Goal: Complete application form

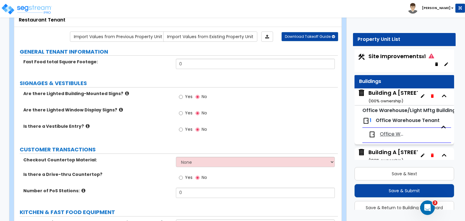
scroll to position [2, 0]
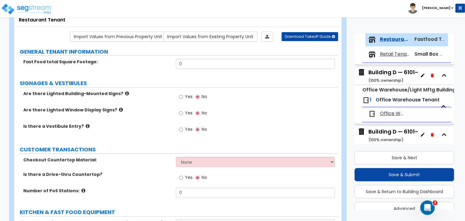
click at [455, 147] on div "Site Improvements x1 Buildings Building A [STREET_ADDRESS] ( 100 % ownership) O…" at bounding box center [404, 124] width 103 height 185
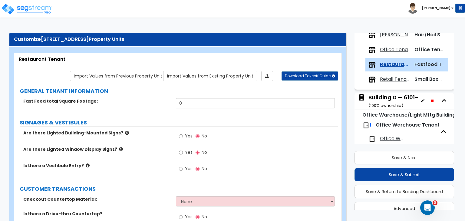
scroll to position [261, 0]
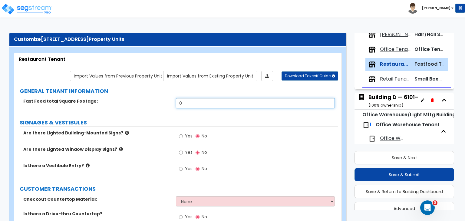
drag, startPoint x: 190, startPoint y: 101, endPoint x: 124, endPoint y: 106, distance: 65.8
click at [124, 106] on div "Fast Food total Square Footage: 0" at bounding box center [175, 105] width 323 height 15
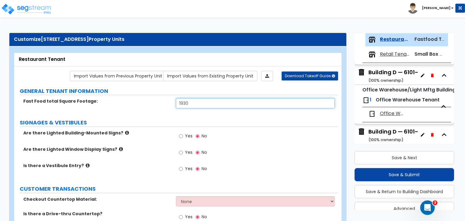
type input "1,930"
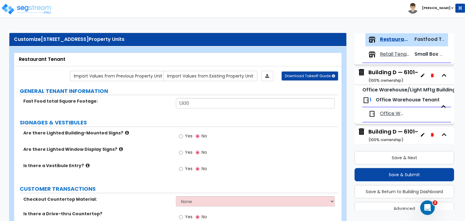
click at [21, 98] on div "Fast Food total Square Footage:" at bounding box center [95, 101] width 162 height 6
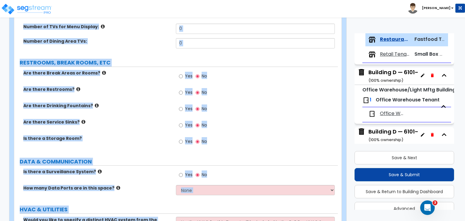
scroll to position [889, 0]
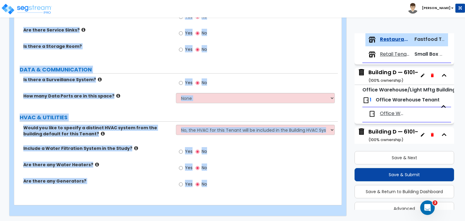
drag, startPoint x: 21, startPoint y: 98, endPoint x: 315, endPoint y: 235, distance: 324.7
copy div "Fast Food total Square Footage: SIGNAGES & VESTIBULES Are there Lighted Buildin…"
click at [140, 86] on div "Is there a Surveillance System? Yes No" at bounding box center [175, 85] width 323 height 16
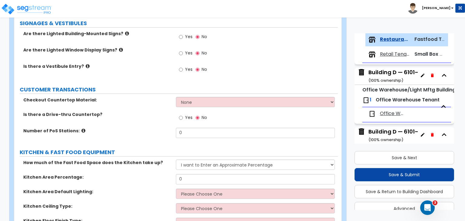
scroll to position [100, 0]
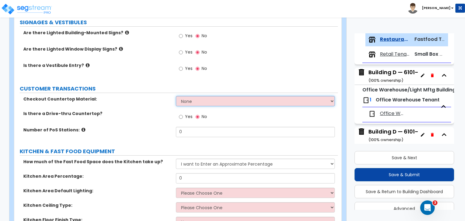
click at [188, 100] on select "None Plastic Laminate Solid Surface Stone Quartz Marble Tile Wood Stainless Ste…" at bounding box center [255, 101] width 159 height 10
select select "1"
click at [176, 96] on select "None Plastic Laminate Solid Surface Stone Quartz Marble Tile Wood Stainless Ste…" at bounding box center [255, 101] width 159 height 10
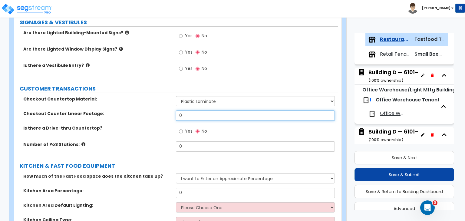
drag, startPoint x: 191, startPoint y: 116, endPoint x: 147, endPoint y: 107, distance: 45.4
click at [147, 107] on div "Checkout Countertop Material: None Plastic Laminate Solid Surface Stone Quartz …" at bounding box center [176, 126] width 314 height 60
type input "10"
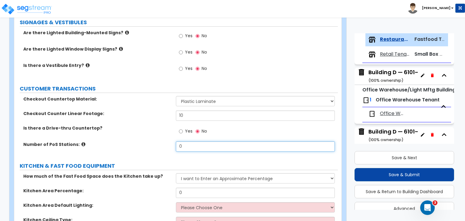
drag, startPoint x: 191, startPoint y: 143, endPoint x: 133, endPoint y: 151, distance: 58.6
click at [133, 151] on div "Number of PoS Stations: 0" at bounding box center [175, 148] width 323 height 15
type input "1"
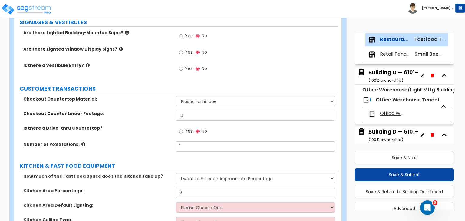
click at [142, 147] on div "Number of PoS Stations: 1" at bounding box center [175, 148] width 323 height 15
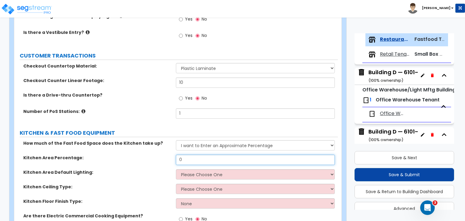
drag, startPoint x: 194, startPoint y: 162, endPoint x: 145, endPoint y: 159, distance: 48.5
click at [145, 159] on div "Kitchen Area Percentage: 0" at bounding box center [175, 162] width 323 height 15
type input "40"
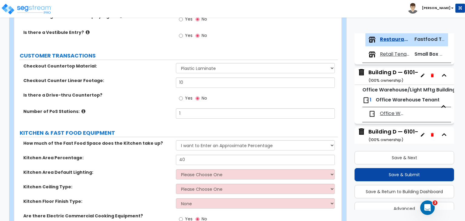
click at [146, 171] on label "Kitchen Area Default Lighting:" at bounding box center [97, 172] width 148 height 6
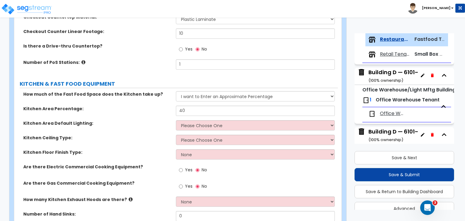
scroll to position [183, 0]
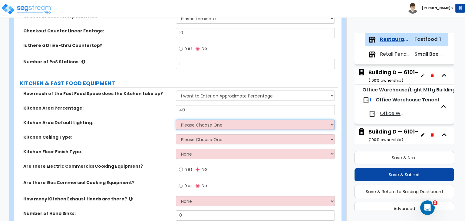
click at [196, 123] on select "Please Choose One LED Surface-Mounted LED Recessed Fluorescent Surface-Mounted …" at bounding box center [255, 124] width 159 height 10
select select "4"
click at [176, 119] on select "Please Choose One LED Surface-Mounted LED Recessed Fluorescent Surface-Mounted …" at bounding box center [255, 124] width 159 height 10
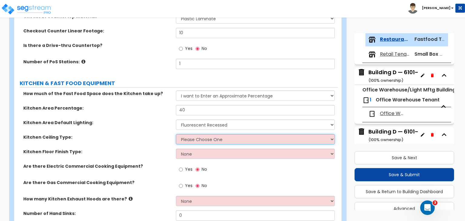
click at [208, 138] on select "Please Choose One Drop Ceiling Open Ceiling Drywall Ceiling" at bounding box center [255, 139] width 159 height 10
select select "1"
click at [176, 134] on select "Please Choose One Drop Ceiling Open Ceiling Drywall Ceiling" at bounding box center [255, 139] width 159 height 10
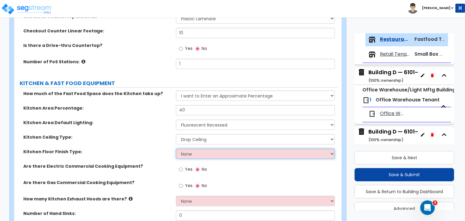
click at [203, 154] on select "None Tile Flooring VCT Flooring Sheet Vinyl Flooring" at bounding box center [255, 154] width 159 height 10
select select "1"
click at [176, 149] on select "None Tile Flooring VCT Flooring Sheet Vinyl Flooring" at bounding box center [255, 154] width 159 height 10
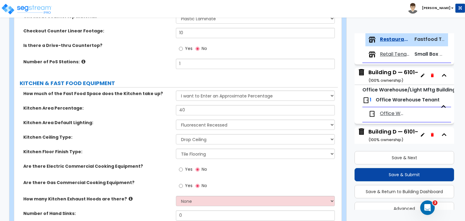
click at [153, 149] on label "Kitchen Floor Finish Type:" at bounding box center [97, 152] width 148 height 6
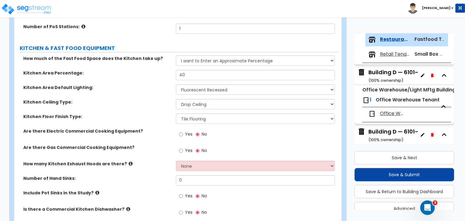
scroll to position [220, 0]
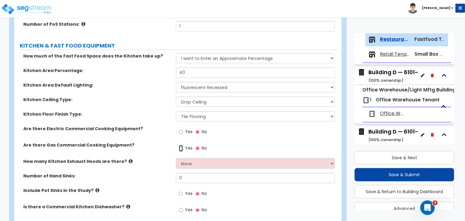
click at [180, 147] on input "Yes" at bounding box center [181, 148] width 4 height 7
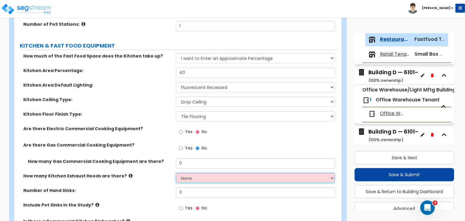
click at [192, 181] on select "None 1 2 3" at bounding box center [255, 178] width 159 height 10
select select "1"
click at [176, 173] on select "None 1 2 3" at bounding box center [255, 178] width 159 height 10
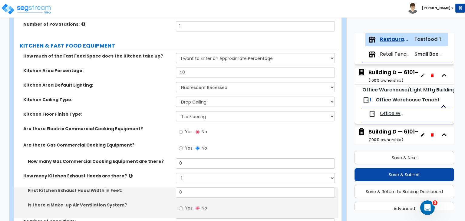
click at [159, 165] on div "How many Gas Commercial Cooking Equipment are there? 0" at bounding box center [175, 165] width 323 height 15
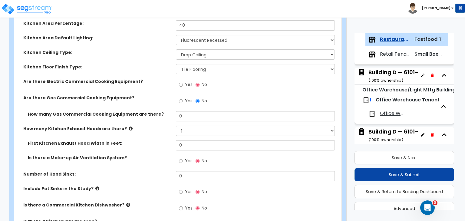
scroll to position [280, 0]
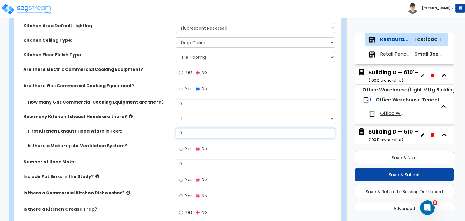
drag, startPoint x: 191, startPoint y: 130, endPoint x: 154, endPoint y: 131, distance: 37.5
click at [154, 131] on div "First Kitchen Exhaust Hood Width in Feet: 0" at bounding box center [175, 135] width 323 height 15
type input "7"
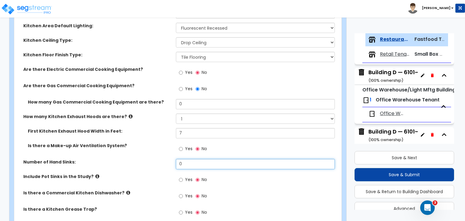
drag, startPoint x: 187, startPoint y: 163, endPoint x: 161, endPoint y: 164, distance: 26.3
click at [161, 164] on div "Number of Hand Sinks: 0" at bounding box center [175, 166] width 323 height 15
type input "1"
click at [161, 164] on div "Number of Hand Sinks: 1" at bounding box center [175, 166] width 323 height 15
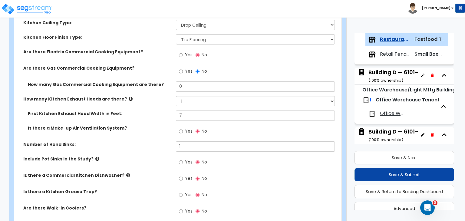
scroll to position [297, 0]
click at [182, 160] on input "Yes" at bounding box center [181, 162] width 4 height 7
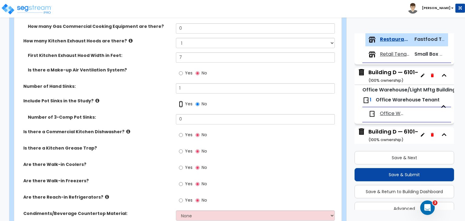
scroll to position [355, 0]
click at [180, 150] on input "Yes" at bounding box center [181, 151] width 4 height 7
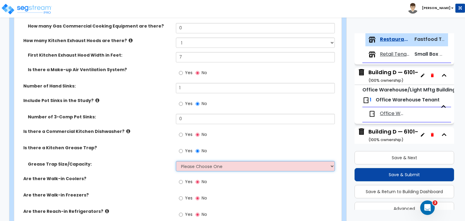
click at [189, 163] on select "Please Choose One Small Medium Large" at bounding box center [255, 166] width 159 height 10
select select "2"
click at [176, 161] on select "Please Choose One Small Medium Large" at bounding box center [255, 166] width 159 height 10
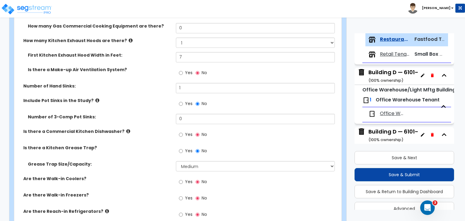
click at [150, 159] on div "Is there a Kitchen Grease Trap? Yes No" at bounding box center [175, 153] width 323 height 16
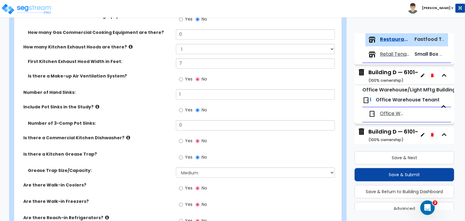
scroll to position [345, 0]
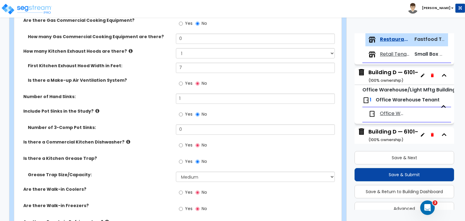
click at [153, 163] on div "Is there a Kitchen Grease Trap? Yes No" at bounding box center [175, 163] width 323 height 16
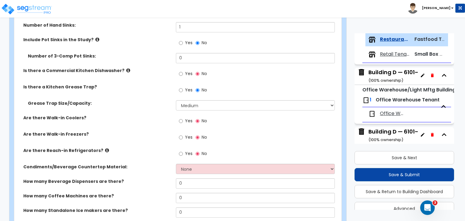
scroll to position [422, 0]
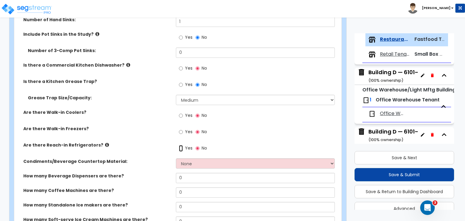
click at [182, 148] on input "Yes" at bounding box center [181, 148] width 4 height 7
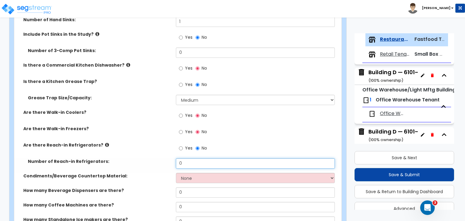
drag, startPoint x: 191, startPoint y: 161, endPoint x: 150, endPoint y: 166, distance: 40.8
click at [150, 166] on div "Number of Reach-in Refrigerators: 0" at bounding box center [175, 165] width 323 height 15
type input "3"
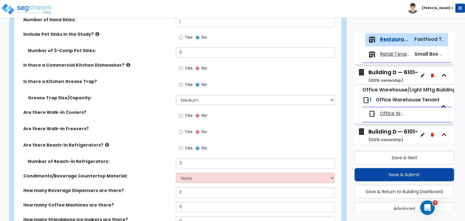
click at [152, 157] on div "Are there Reach-in Refrigerators? Yes No" at bounding box center [175, 150] width 323 height 16
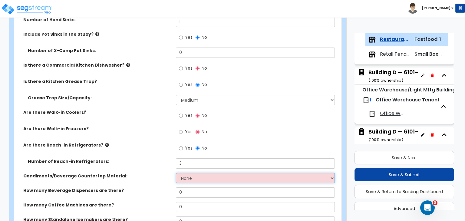
click at [188, 178] on select "None Plastic Laminate Solid Surface Stone Quartz Marble Tile Wood Stainless Ste…" at bounding box center [255, 178] width 159 height 10
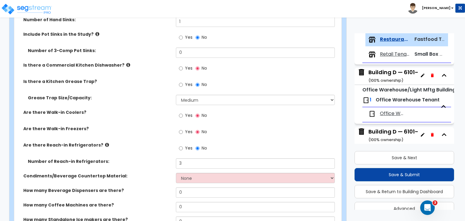
click at [160, 164] on div "Number of Reach-in Refrigerators: 3" at bounding box center [175, 165] width 323 height 15
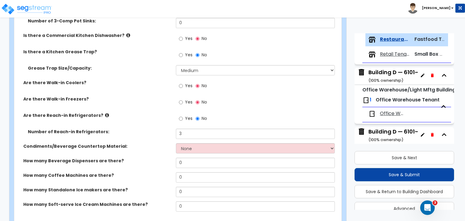
scroll to position [458, 0]
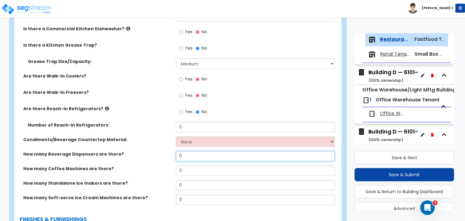
drag, startPoint x: 179, startPoint y: 155, endPoint x: 145, endPoint y: 159, distance: 33.8
click at [145, 159] on div "How many Beverage Dispensers are there? 0" at bounding box center [175, 158] width 323 height 15
drag, startPoint x: 192, startPoint y: 155, endPoint x: 136, endPoint y: 151, distance: 56.1
click at [136, 151] on div "How many Beverage Dispensers are there? 0" at bounding box center [175, 158] width 323 height 15
type input "1"
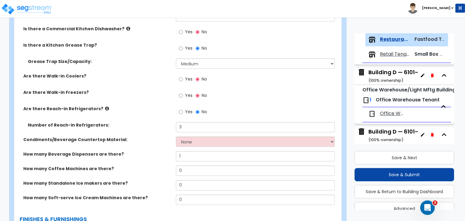
click at [140, 153] on label "How many Beverage Dispensers are there?" at bounding box center [97, 154] width 148 height 6
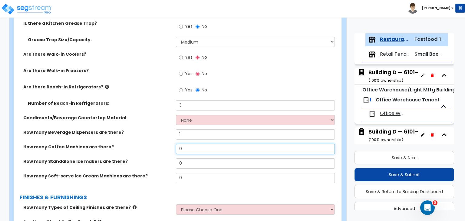
click at [189, 147] on input "0" at bounding box center [255, 149] width 159 height 10
drag, startPoint x: 189, startPoint y: 147, endPoint x: 157, endPoint y: 149, distance: 32.1
click at [157, 149] on div "How many Coffee Machines are there? 0" at bounding box center [175, 151] width 323 height 15
type input "1"
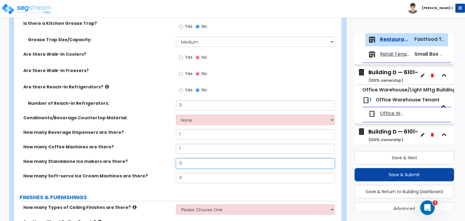
drag, startPoint x: 187, startPoint y: 160, endPoint x: 151, endPoint y: 157, distance: 36.1
click at [151, 158] on div "How many Standalone Ice makers are there? 0" at bounding box center [175, 165] width 323 height 15
type input "1"
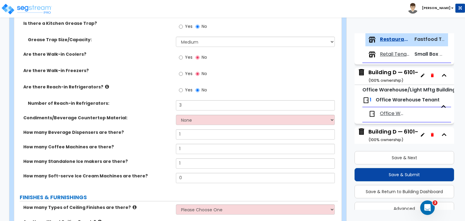
click at [151, 158] on label "How many Standalone Ice makers are there?" at bounding box center [97, 161] width 148 height 6
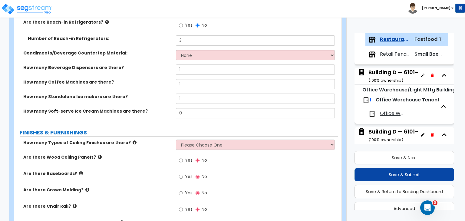
scroll to position [545, 0]
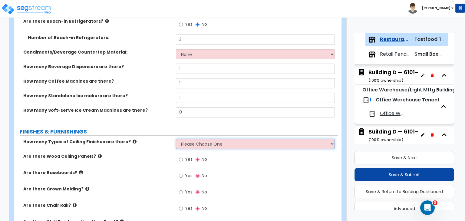
click at [198, 144] on select "Please Choose One 1 2 3" at bounding box center [255, 144] width 159 height 10
select select "1"
click at [176, 139] on select "Please Choose One 1 2 3" at bounding box center [255, 144] width 159 height 10
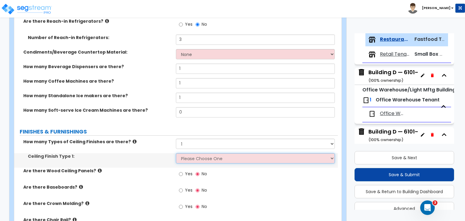
click at [199, 160] on select "Please Choose One Drywall Ceiling Open Ceiling Drop Ceiling" at bounding box center [255, 158] width 159 height 10
select select "3"
click at [176, 153] on select "Please Choose One Drywall Ceiling Open Ceiling Drop Ceiling" at bounding box center [255, 158] width 159 height 10
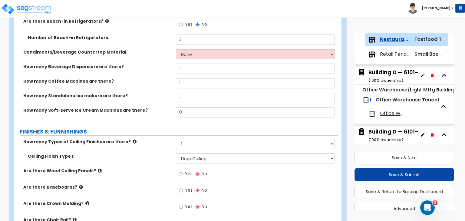
click at [153, 171] on label "Are there Wood Ceiling Panels?" at bounding box center [97, 171] width 148 height 6
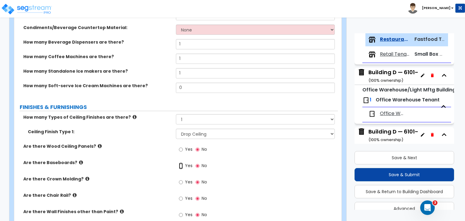
click at [182, 165] on input "Yes" at bounding box center [181, 165] width 4 height 7
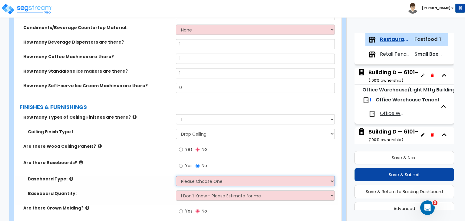
click at [192, 181] on select "Please Choose One Wood Vinyl Carpet Tile" at bounding box center [255, 181] width 159 height 10
select select "2"
click at [176, 176] on select "Please Choose One Wood Vinyl Carpet Tile" at bounding box center [255, 181] width 159 height 10
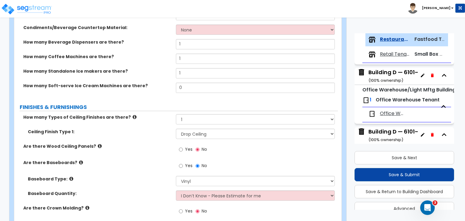
click at [160, 167] on div "Are there Baseboards? Yes No" at bounding box center [175, 167] width 323 height 16
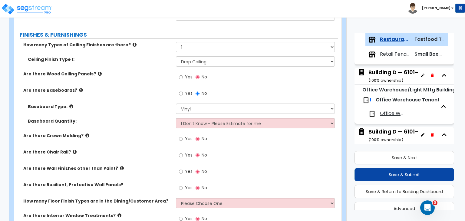
scroll to position [664, 0]
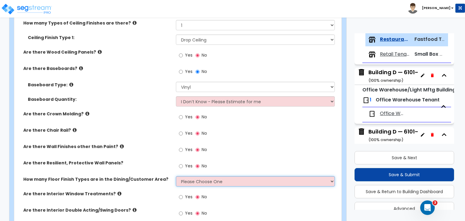
click at [195, 182] on select "Please Choose One 1 2 3 4" at bounding box center [255, 181] width 159 height 10
select select "1"
click at [176, 176] on select "Please Choose One 1 2 3 4" at bounding box center [255, 181] width 159 height 10
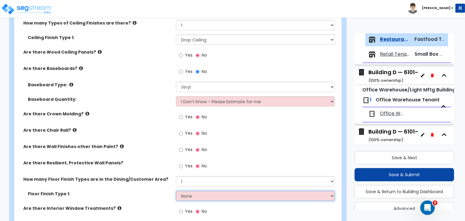
click at [197, 195] on select "None Tile Flooring Hardwood Flooring Resilient Laminate Flooring VCT Flooring S…" at bounding box center [255, 196] width 159 height 10
select select "3"
click at [176, 191] on select "None Tile Flooring Hardwood Flooring Resilient Laminate Flooring VCT Flooring S…" at bounding box center [255, 196] width 159 height 10
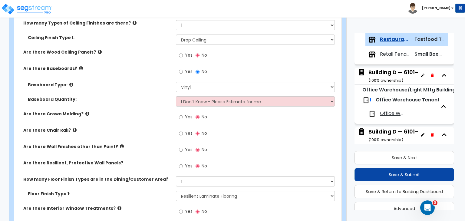
click at [162, 155] on div "Are there Wall Finishes other than Paint? Yes No" at bounding box center [175, 151] width 323 height 16
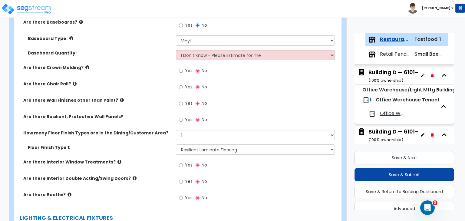
scroll to position [727, 0]
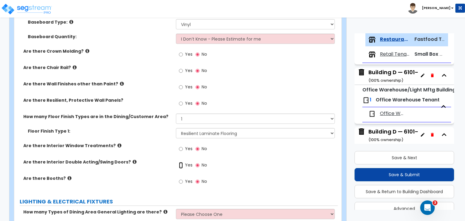
click at [180, 164] on input "Yes" at bounding box center [181, 165] width 4 height 7
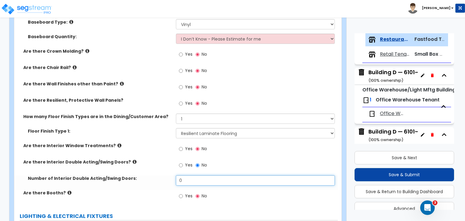
drag, startPoint x: 189, startPoint y: 178, endPoint x: 150, endPoint y: 183, distance: 39.1
click at [150, 183] on div "Number of Interior Double Acting/Swing Doors: 0" at bounding box center [175, 182] width 323 height 15
type input "1"
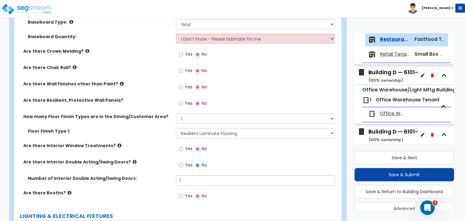
click at [150, 183] on div "Number of Interior Double Acting/Swing Doors: 1" at bounding box center [175, 182] width 323 height 15
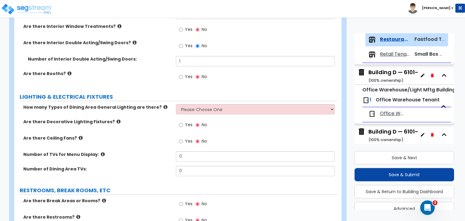
scroll to position [846, 0]
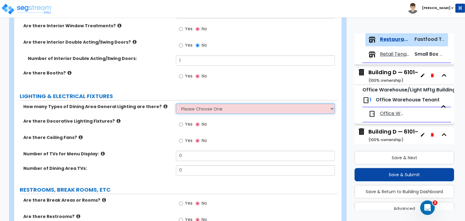
click at [192, 107] on select "Please Choose One 1 2 3" at bounding box center [255, 108] width 159 height 10
select select "1"
click at [176, 103] on select "Please Choose One 1 2 3" at bounding box center [255, 108] width 159 height 10
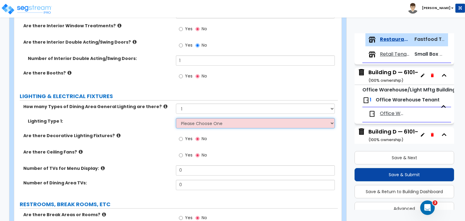
click at [195, 123] on select "Please Choose One LED Surface-Mounted LED Recessed Fluorescent Surface-Mounted …" at bounding box center [255, 123] width 159 height 10
select select "4"
click at [176, 118] on select "Please Choose One LED Surface-Mounted LED Recessed Fluorescent Surface-Mounted …" at bounding box center [255, 123] width 159 height 10
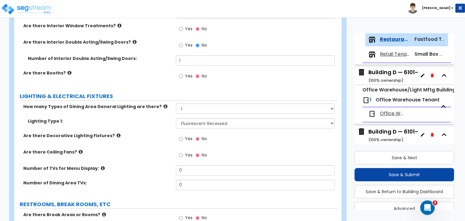
click at [160, 146] on div "Are there Decorative Lighting Fixtures? Yes No" at bounding box center [175, 140] width 323 height 16
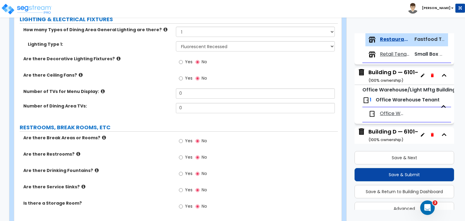
scroll to position [929, 0]
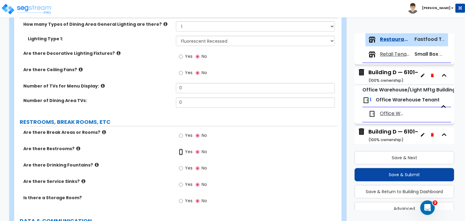
click at [180, 151] on input "Yes" at bounding box center [181, 152] width 4 height 7
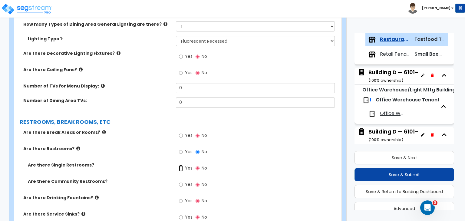
click at [181, 168] on input "Yes" at bounding box center [181, 168] width 4 height 7
radio input "true"
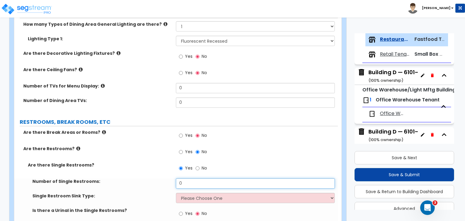
drag, startPoint x: 179, startPoint y: 182, endPoint x: 166, endPoint y: 184, distance: 13.1
click at [166, 184] on div "Number of Single Restrooms: 0" at bounding box center [175, 185] width 323 height 15
type input "2"
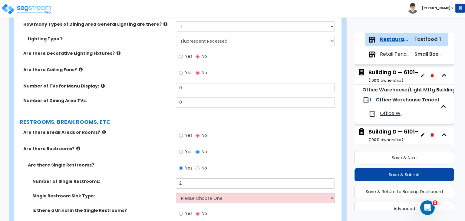
click at [159, 170] on div "Are there Single Restrooms? Yes No" at bounding box center [175, 170] width 323 height 16
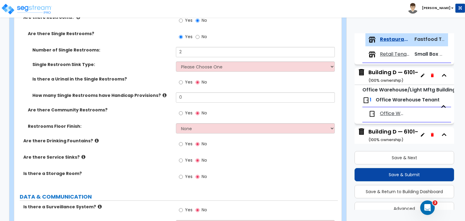
scroll to position [1061, 0]
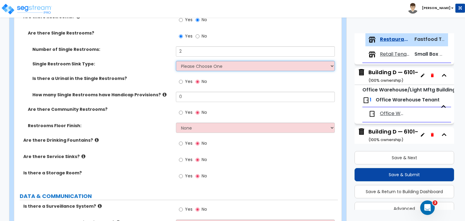
click at [199, 66] on select "Please Choose One Wall-mounted Vanity-mounted" at bounding box center [255, 66] width 159 height 10
select select "1"
click at [176, 61] on select "Please Choose One Wall-mounted Vanity-mounted" at bounding box center [255, 66] width 159 height 10
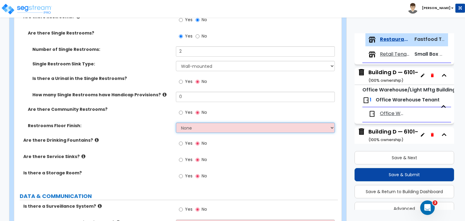
click at [186, 127] on select "None Tile Flooring Resilient Laminate Flooring VCT Flooring Sheet Vinyl Flooring" at bounding box center [255, 128] width 159 height 10
select select "1"
click at [176, 123] on select "None Tile Flooring Resilient Laminate Flooring VCT Flooring Sheet Vinyl Flooring" at bounding box center [255, 128] width 159 height 10
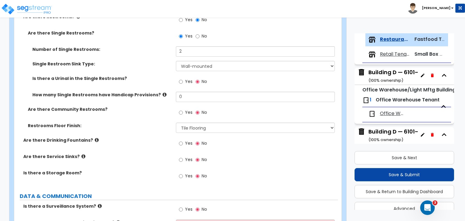
click at [157, 134] on div "Restrooms Floor Finish: None Tile Flooring Resilient Laminate Flooring VCT Floo…" at bounding box center [175, 130] width 323 height 15
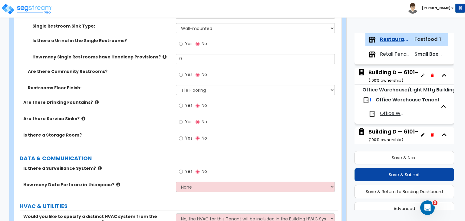
scroll to position [1098, 0]
click at [180, 121] on input "Yes" at bounding box center [181, 122] width 4 height 7
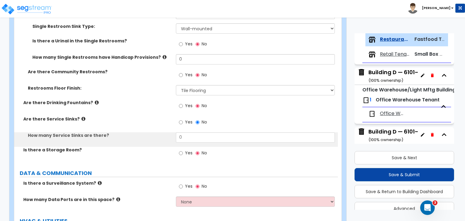
click at [192, 144] on div "How many Service Sinks are there? 0" at bounding box center [175, 139] width 323 height 15
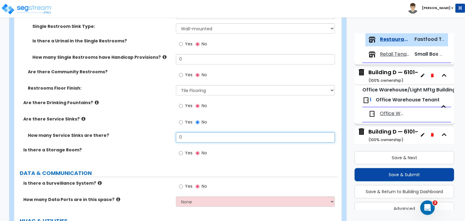
drag, startPoint x: 187, startPoint y: 136, endPoint x: 153, endPoint y: 136, distance: 33.6
click at [153, 136] on div "How many Service Sinks are there? 0" at bounding box center [175, 139] width 323 height 15
type input "1"
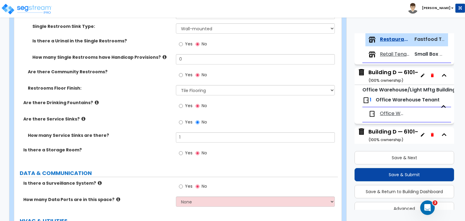
click at [151, 130] on div "Are there Service Sinks? Yes No" at bounding box center [175, 124] width 323 height 16
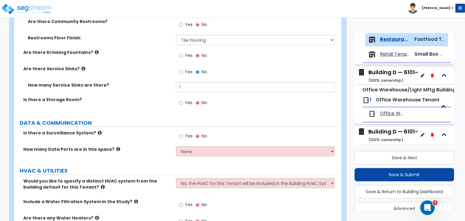
scroll to position [1149, 0]
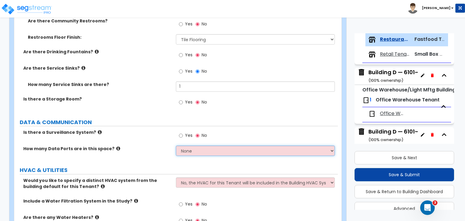
click at [195, 149] on select "None Please Estimate for Me I will specify the Quantity Exactly" at bounding box center [255, 151] width 159 height 10
select select "1"
click at [176, 146] on select "None Please Estimate for Me I will specify the Quantity Exactly" at bounding box center [255, 151] width 159 height 10
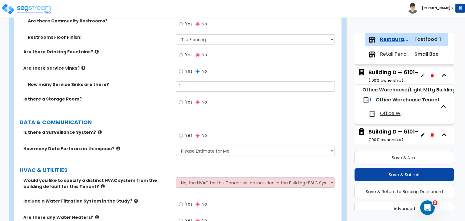
click at [154, 147] on label "How many Data Ports are in this space?" at bounding box center [97, 149] width 148 height 6
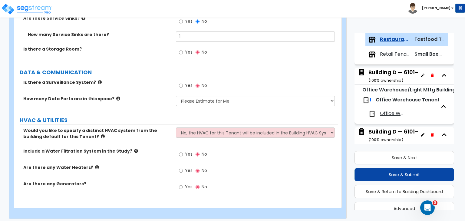
scroll to position [1202, 0]
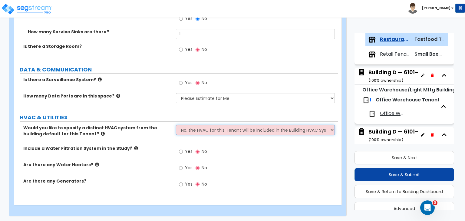
click at [192, 130] on select "No, the HVAC for this Tenant will be included in the Building HVAC System Yes, …" at bounding box center [255, 130] width 159 height 10
select select "1"
click at [176, 125] on select "No, the HVAC for this Tenant will be included in the Building HVAC System Yes, …" at bounding box center [255, 130] width 159 height 10
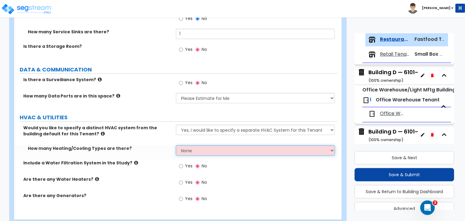
click at [196, 150] on select "None 1 2 3" at bounding box center [255, 150] width 159 height 10
select select "1"
click at [176, 145] on select "None 1 2 3" at bounding box center [255, 150] width 159 height 10
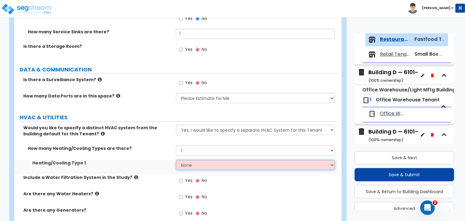
click at [193, 166] on select "None Heat Only Centralized Heating & Cooling Thru Wall Air Conditioners Mini Sp…" at bounding box center [255, 165] width 159 height 10
select select "2"
click at [176, 160] on select "None Heat Only Centralized Heating & Cooling Thru Wall Air Conditioners Mini Sp…" at bounding box center [255, 165] width 159 height 10
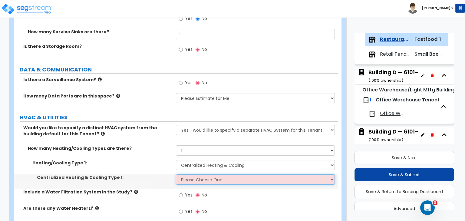
click at [197, 177] on select "Please Choose One Rooftop Unit Furnace-Condenser Forced Air Split Heating/Cooli…" at bounding box center [255, 179] width 159 height 10
select select "1"
click at [176, 174] on select "Please Choose One Rooftop Unit Furnace-Condenser Forced Air Split Heating/Cooli…" at bounding box center [255, 179] width 159 height 10
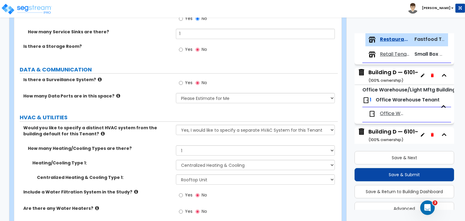
click at [153, 174] on label "Centralized Heating & Cooling Type 1:" at bounding box center [104, 177] width 134 height 6
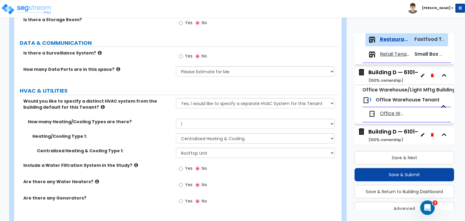
scroll to position [1235, 0]
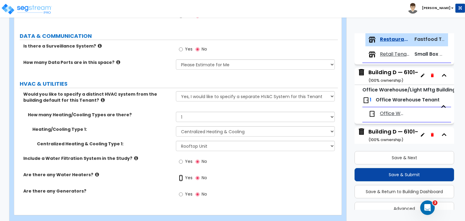
click at [181, 176] on input "Yes" at bounding box center [181, 178] width 4 height 7
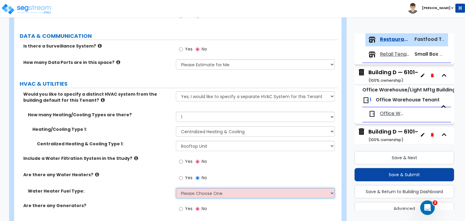
click at [192, 194] on select "Please Choose One Gas Electric" at bounding box center [255, 193] width 159 height 10
click at [176, 188] on select "Please Choose One Gas Electric" at bounding box center [255, 193] width 159 height 10
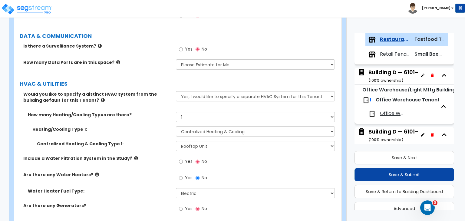
click at [156, 183] on div "Are there any Water Heaters? Yes No" at bounding box center [175, 180] width 323 height 16
click at [219, 193] on select "Please Choose One Gas Electric" at bounding box center [255, 193] width 159 height 10
select select "1"
click at [176, 188] on select "Please Choose One Gas Electric" at bounding box center [255, 193] width 159 height 10
click at [147, 165] on div "Include a Water Filtration System in the Study? Yes No" at bounding box center [175, 163] width 323 height 16
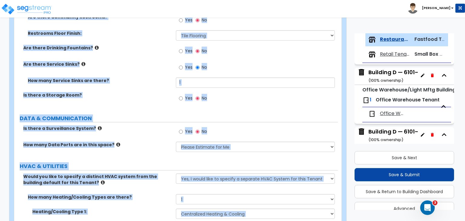
scroll to position [1260, 0]
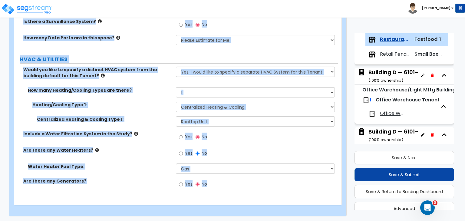
drag, startPoint x: 16, startPoint y: 97, endPoint x: 451, endPoint y: 235, distance: 455.8
copy div "Fast Food total Square Footage: SIGNAGES & VESTIBULES Are there Lighted Buildin…"
click at [155, 94] on div "How many Heating/Cooling Types are there? None 1 2 3" at bounding box center [175, 94] width 323 height 15
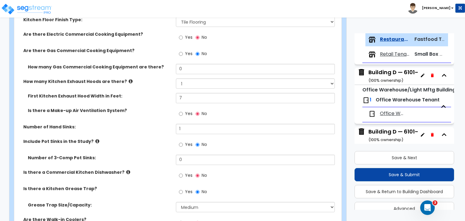
scroll to position [314, 0]
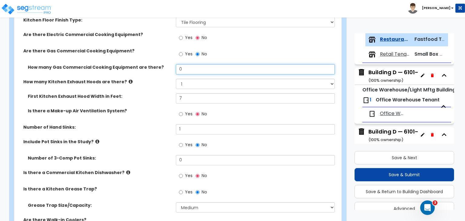
drag, startPoint x: 177, startPoint y: 68, endPoint x: 168, endPoint y: 66, distance: 9.3
click at [168, 66] on div "How many Gas Commercial Cooking Equipment are there? 0" at bounding box center [175, 71] width 323 height 15
drag, startPoint x: 179, startPoint y: 65, endPoint x: 143, endPoint y: 60, distance: 37.0
click at [143, 60] on div "How much of the Fast Food Space does the Kitchen take up? I want to Enter an Ap…" at bounding box center [176, 156] width 314 height 394
type input "2"
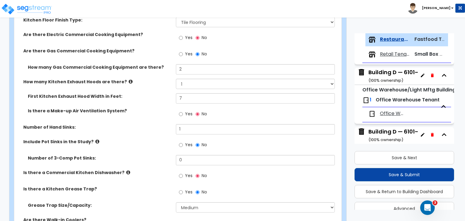
click at [157, 85] on div "How many Kitchen Exhaust Hoods are there? None 1 2 3" at bounding box center [175, 86] width 323 height 15
click at [160, 83] on label "How many Kitchen Exhaust Hoods are there?" at bounding box center [97, 82] width 148 height 6
click at [181, 36] on input "Yes" at bounding box center [181, 37] width 4 height 7
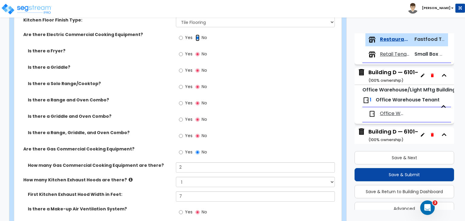
click at [198, 37] on input "No" at bounding box center [197, 37] width 4 height 7
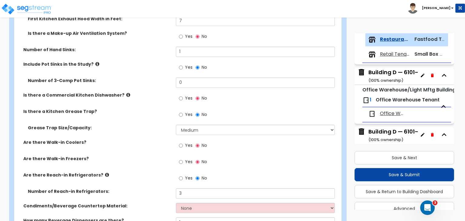
scroll to position [397, 0]
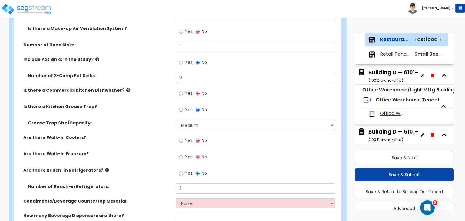
click at [150, 143] on div "Are there Walk-in Coolers? Yes No" at bounding box center [175, 142] width 323 height 16
click at [153, 125] on div "Grease Trap Size/Capacity: Please Choose One Small Medium Large" at bounding box center [175, 127] width 323 height 15
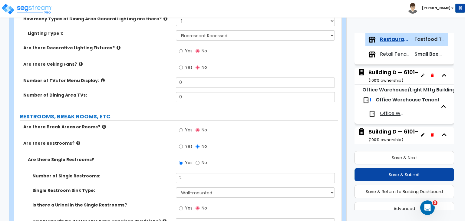
scroll to position [934, 0]
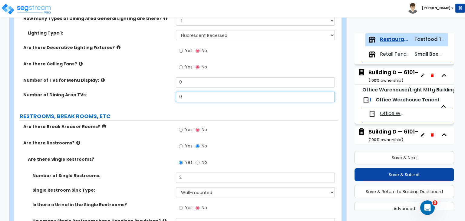
drag, startPoint x: 187, startPoint y: 94, endPoint x: 161, endPoint y: 97, distance: 26.5
click at [161, 97] on div "Number of Dining Area TVs: 0" at bounding box center [175, 99] width 323 height 15
type input "1"
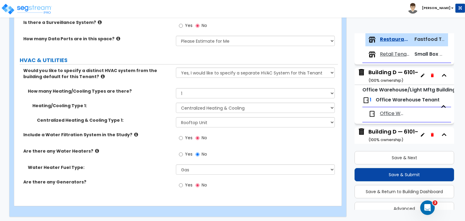
scroll to position [1260, 0]
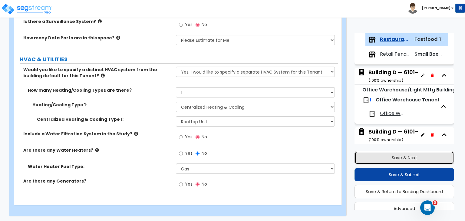
click at [392, 155] on button "Save & Next" at bounding box center [404, 157] width 100 height 13
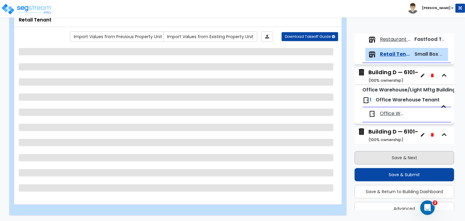
scroll to position [301, 0]
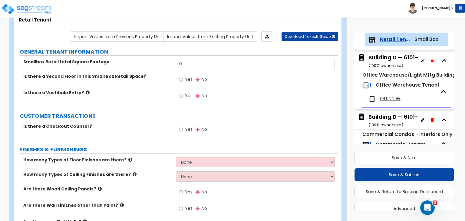
click at [157, 93] on label "Is there a Vestibule Entry?" at bounding box center [97, 93] width 148 height 6
click at [380, 58] on div "Building D — 6101–6155 Corporate Dr ( 100 % ownership)" at bounding box center [418, 61] width 100 height 15
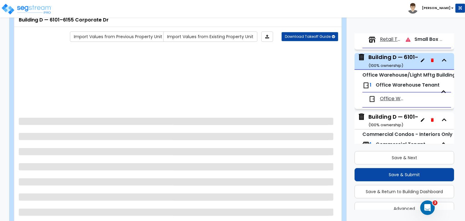
scroll to position [321, 0]
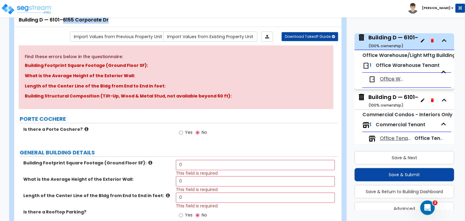
drag, startPoint x: 109, startPoint y: 20, endPoint x: 64, endPoint y: 18, distance: 45.7
click at [64, 18] on div "Building D — 6101–6155 Corporate Dr" at bounding box center [178, 20] width 318 height 7
copy div "6155 Corporate Dr"
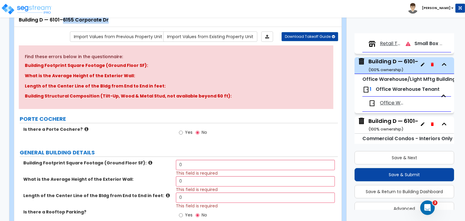
scroll to position [296, 0]
click at [387, 43] on span "Retail Tenant" at bounding box center [390, 44] width 21 height 7
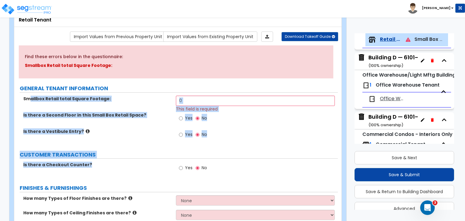
drag, startPoint x: 88, startPoint y: 153, endPoint x: 97, endPoint y: 162, distance: 12.9
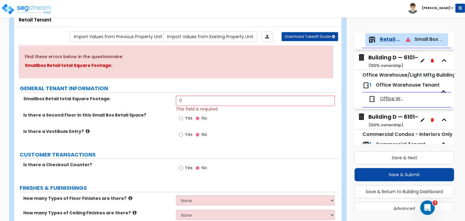
click at [22, 97] on div "Smallbox Retail total Square Footage:" at bounding box center [95, 99] width 162 height 6
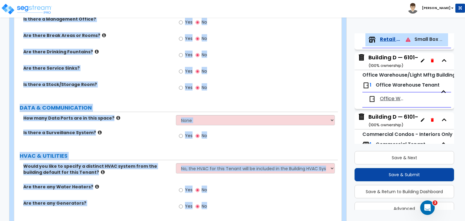
scroll to position [597, 0]
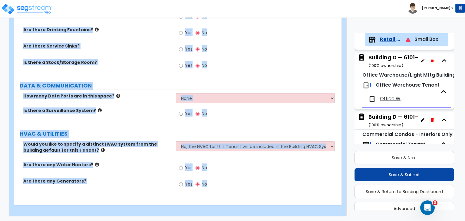
drag, startPoint x: 20, startPoint y: 95, endPoint x: 250, endPoint y: 235, distance: 269.7
copy div "Smallbox Retail total Square Footage: This field is required Is there a Second …"
click at [263, 60] on div "Yes No" at bounding box center [257, 67] width 162 height 16
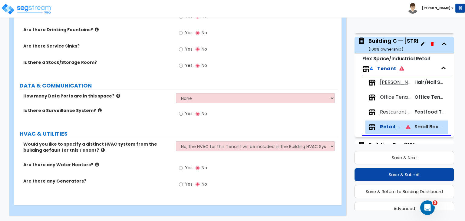
scroll to position [216, 0]
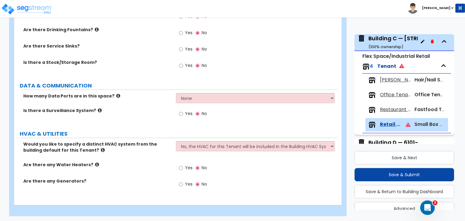
click at [391, 80] on span "[PERSON_NAME] Tenant" at bounding box center [395, 80] width 31 height 7
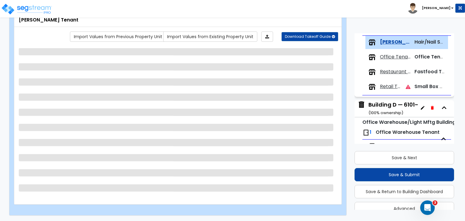
scroll to position [257, 0]
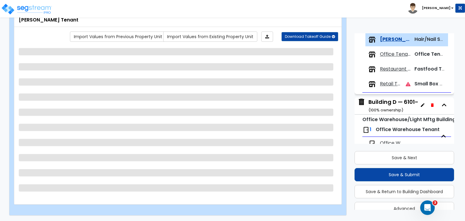
select select "2"
select select "3"
select select "1"
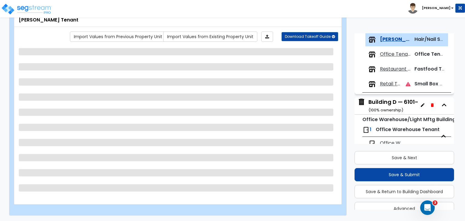
select select "2"
select select "1"
select select "4"
select select "1"
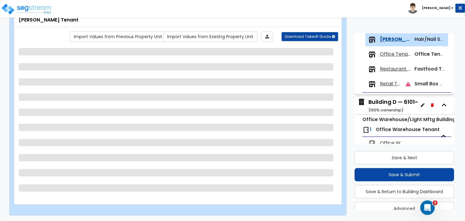
select select "1"
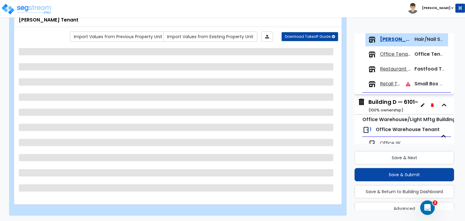
select select "1"
select select "2"
select select "1"
select select "2"
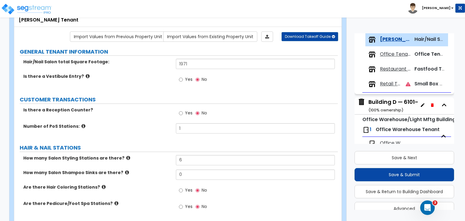
click at [387, 56] on span "Office Tenants" at bounding box center [395, 54] width 31 height 7
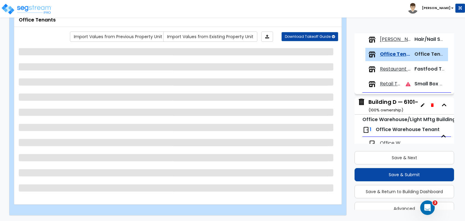
scroll to position [271, 0]
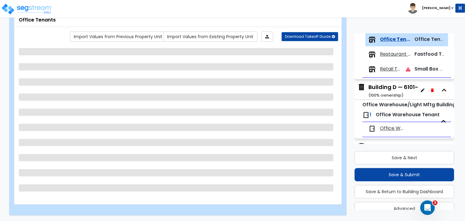
select select "1"
select select "3"
select select "5"
select select "4"
select select "3"
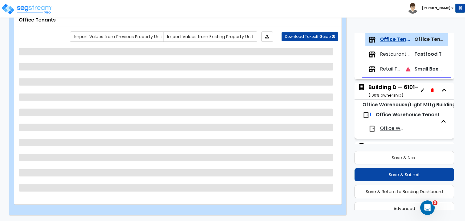
select select "1"
select select "2"
select select "1"
select select "4"
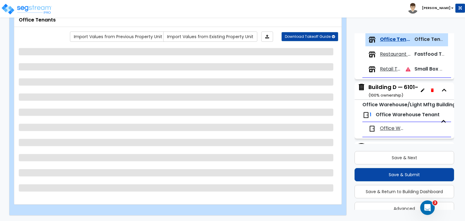
select select "1"
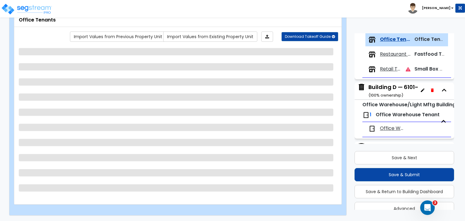
select select "1"
select select "2"
select select "1"
select select "2"
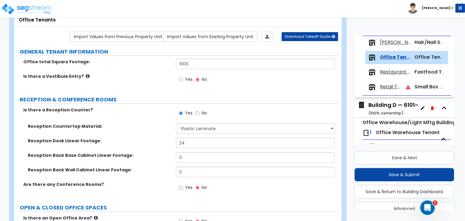
scroll to position [253, 0]
click at [388, 41] on span "[PERSON_NAME] Tenant" at bounding box center [395, 42] width 31 height 7
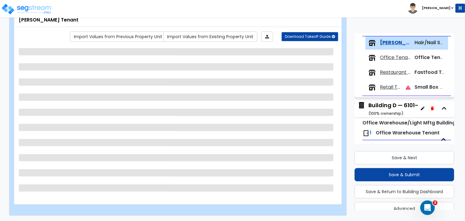
scroll to position [257, 0]
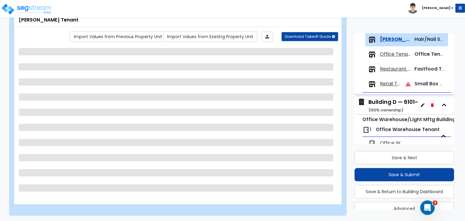
select select "2"
select select "3"
select select "1"
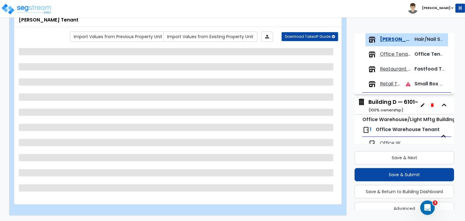
select select "2"
select select "1"
select select "4"
select select "1"
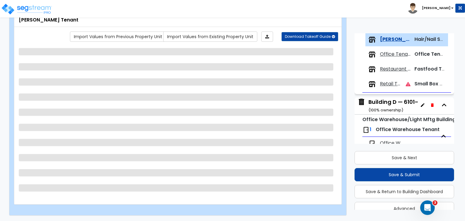
select select "1"
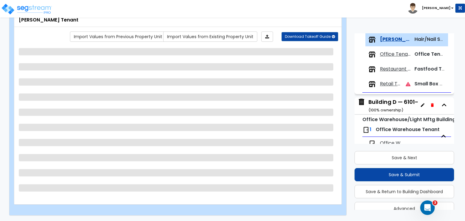
select select "1"
select select "2"
select select "1"
select select "2"
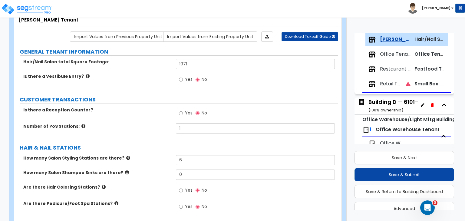
click at [388, 70] on span "Restaurant Tenant" at bounding box center [395, 69] width 31 height 7
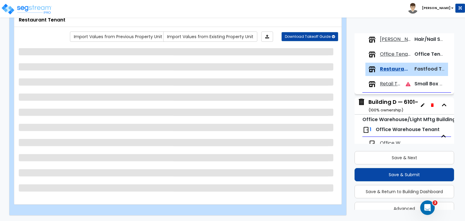
scroll to position [286, 0]
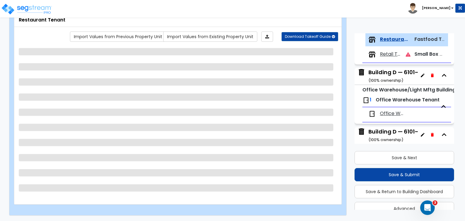
select select "1"
select select "4"
select select "1"
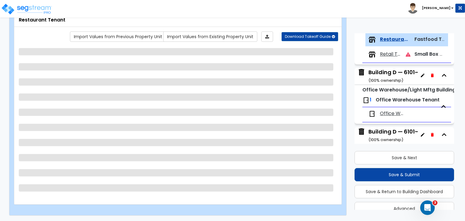
select select "2"
select select "1"
select select "3"
select select "2"
select select "1"
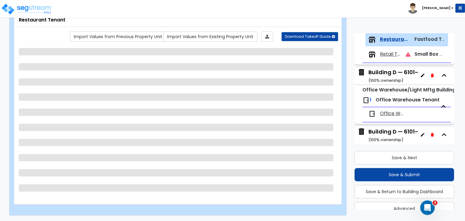
select select "3"
select select "1"
select select "4"
select select "1"
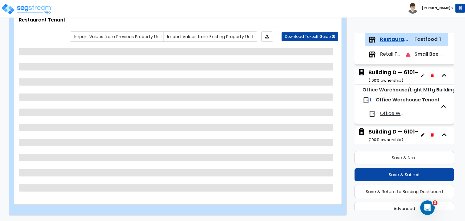
select select "1"
select select "2"
select select "1"
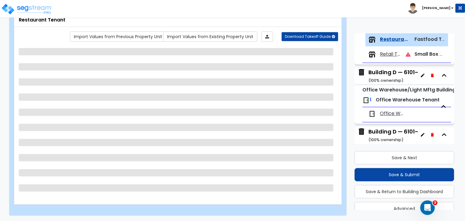
select select "1"
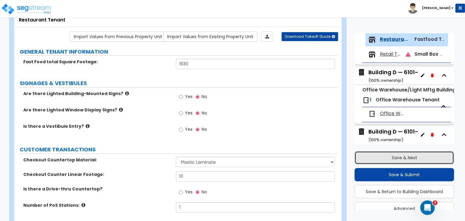
click at [396, 155] on button "Save & Next" at bounding box center [404, 157] width 100 height 13
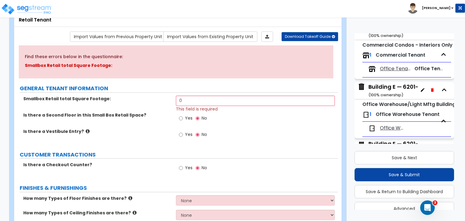
scroll to position [391, 0]
